Goal: Task Accomplishment & Management: Complete application form

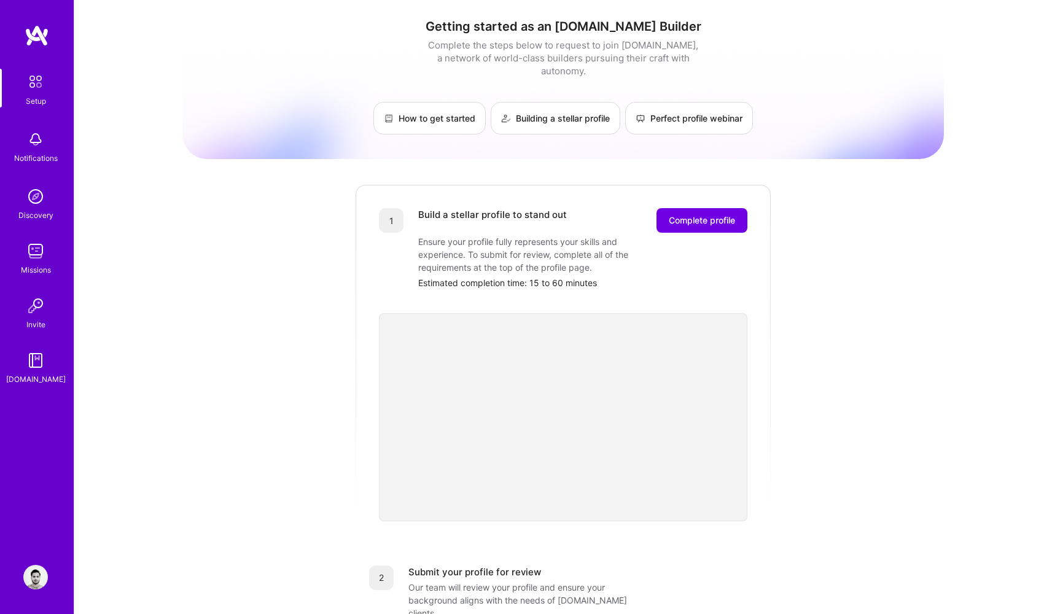
click at [36, 206] on img at bounding box center [35, 196] width 25 height 25
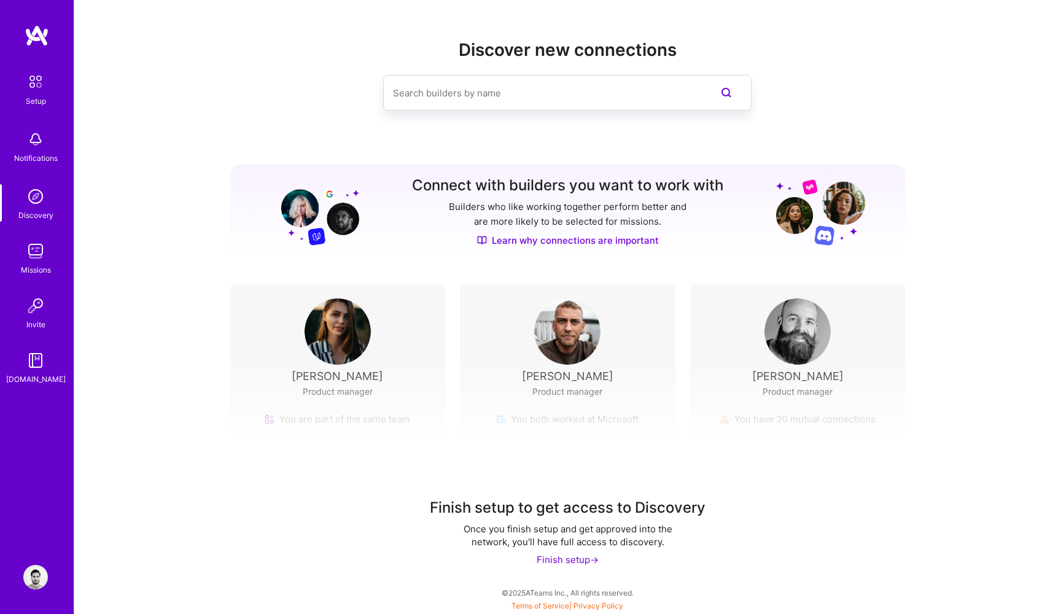
click at [33, 79] on img at bounding box center [36, 82] width 26 height 26
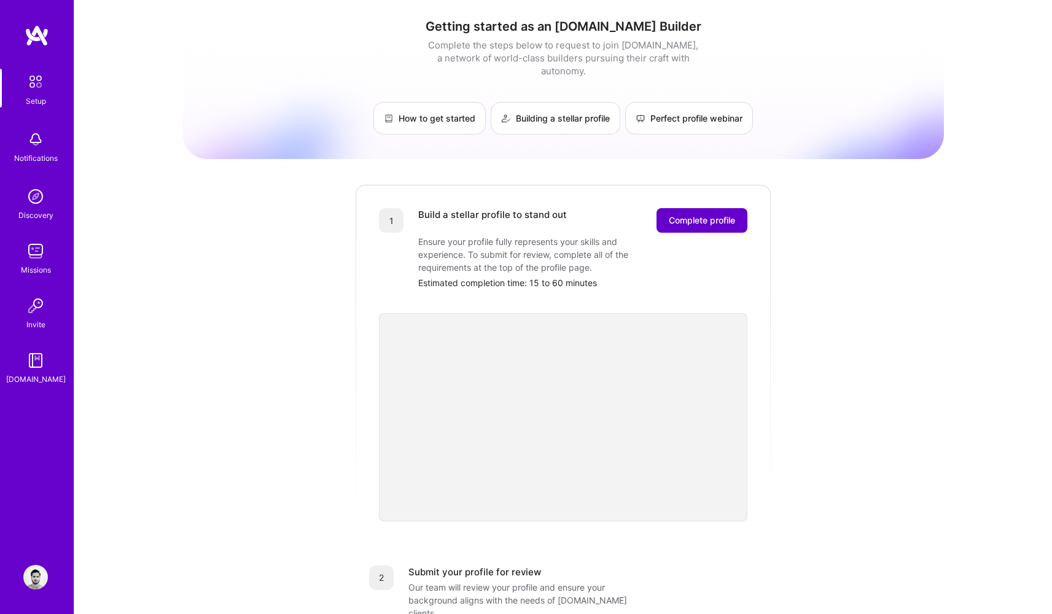
click at [704, 214] on span "Complete profile" at bounding box center [702, 220] width 66 height 12
